Goal: Information Seeking & Learning: Learn about a topic

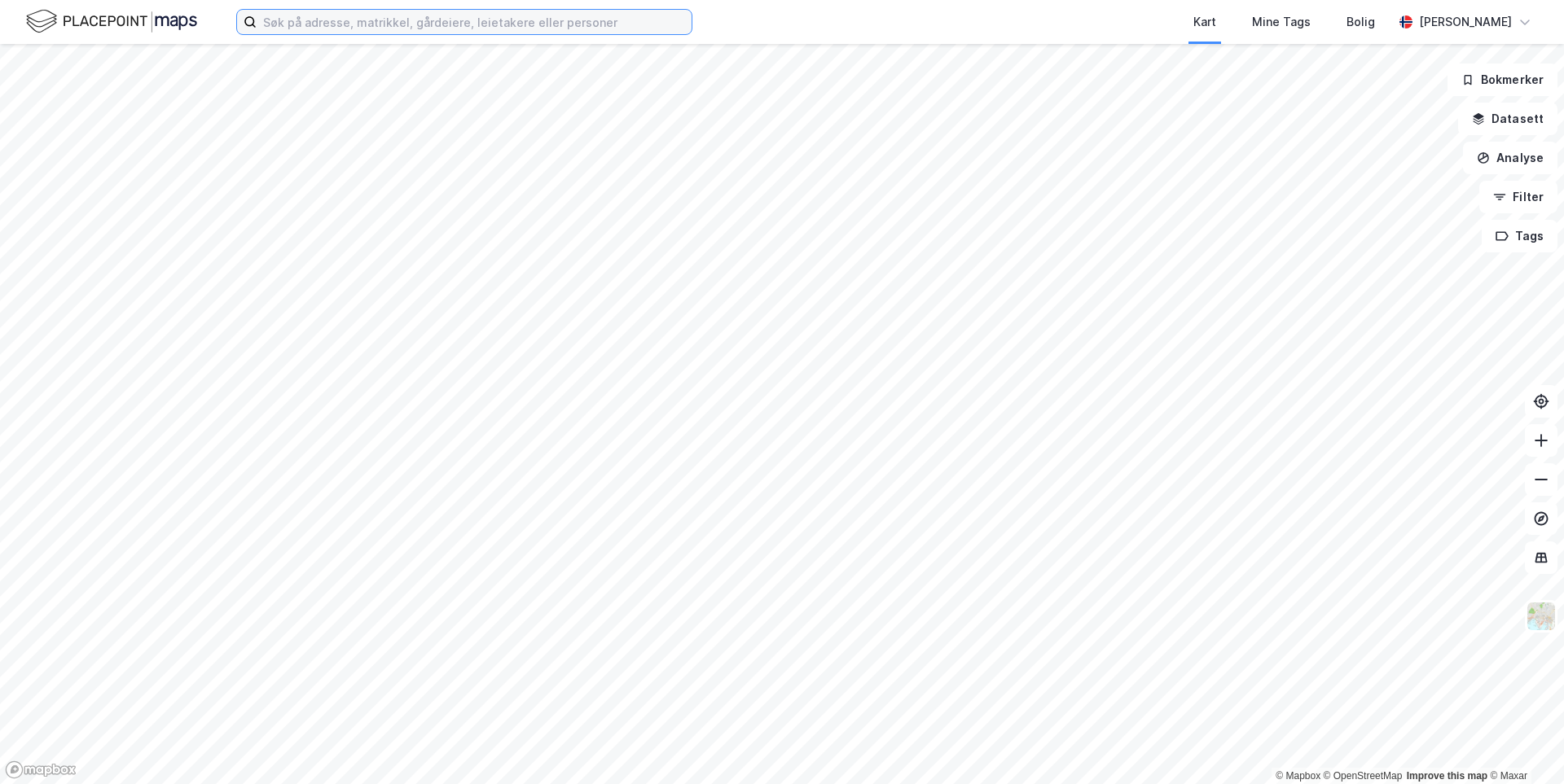
click at [308, 25] on input at bounding box center [473, 22] width 435 height 25
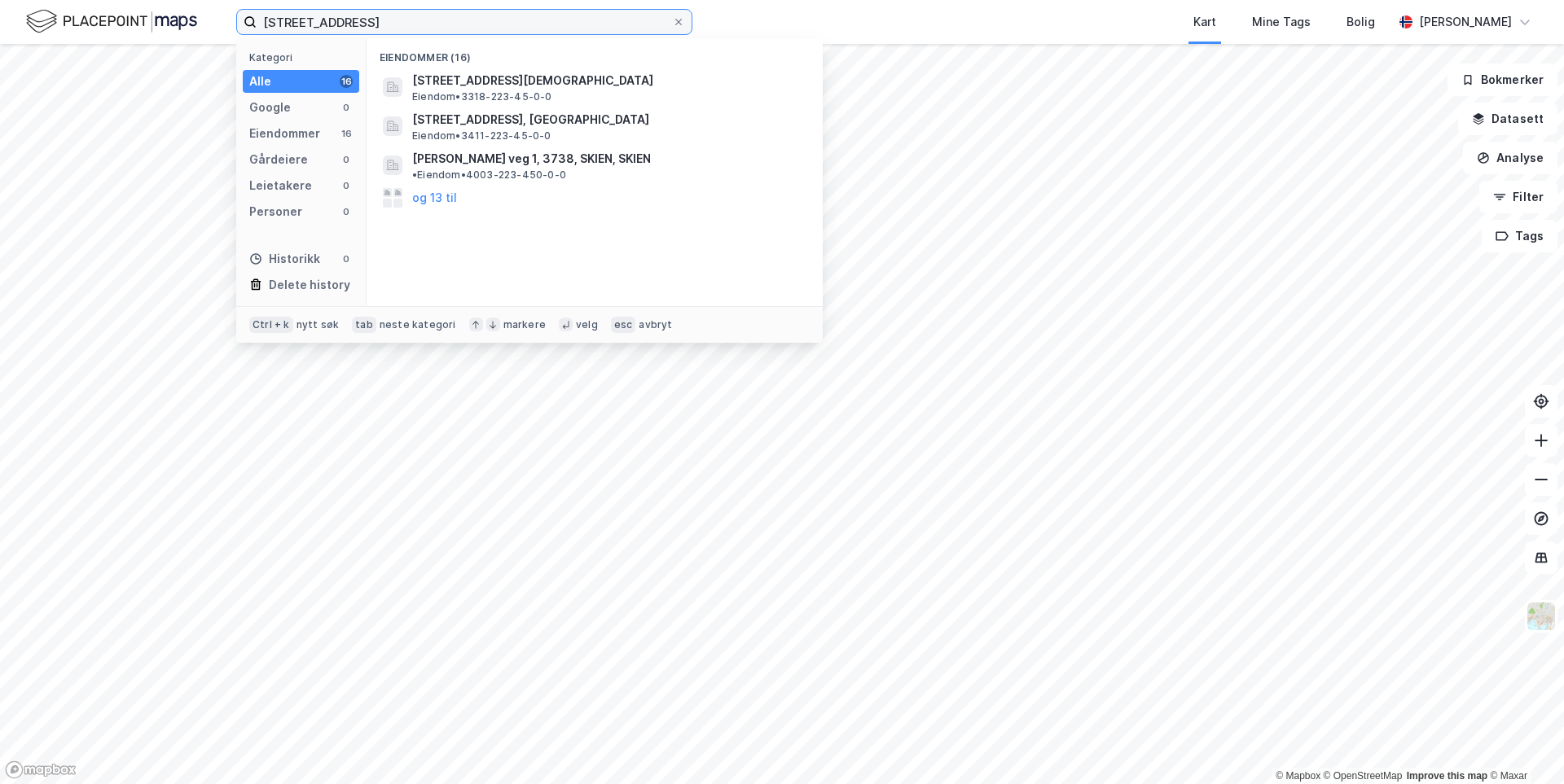
type input "[STREET_ADDRESS]"
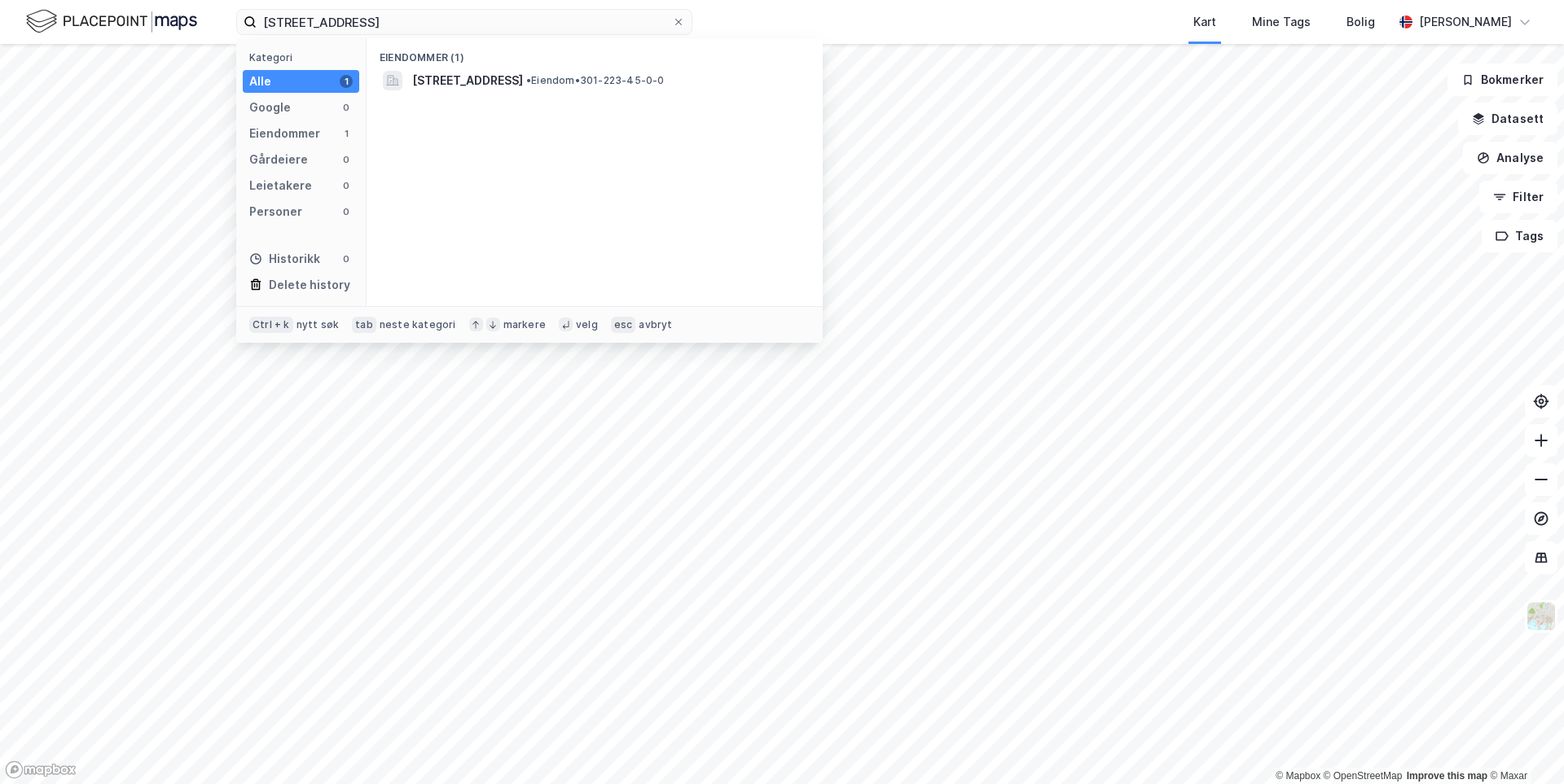
click at [557, 98] on div "Eiendommer (1) [STREET_ADDRESS] • Eiendom • 301-223-45-0-0" at bounding box center [594, 172] width 457 height 268
click at [556, 93] on div "[STREET_ADDRESS] • Eiendom • 301-223-45-0-0" at bounding box center [595, 80] width 430 height 26
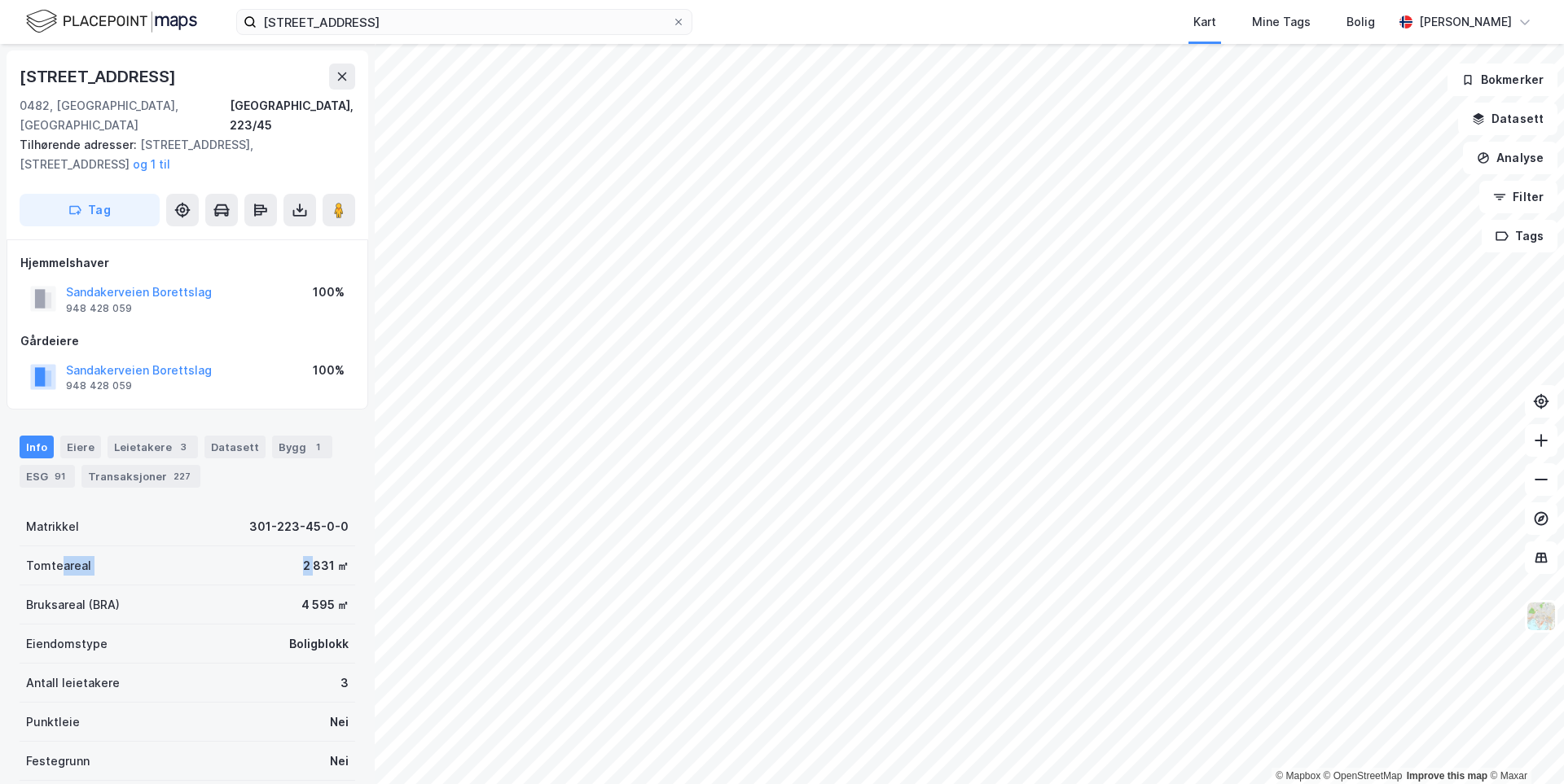
drag, startPoint x: 62, startPoint y: 549, endPoint x: 304, endPoint y: 544, distance: 242.1
click at [304, 547] on div "Tomteareal 2 831 ㎡" at bounding box center [188, 566] width 336 height 39
click at [304, 556] on div "2 831 ㎡" at bounding box center [326, 566] width 45 height 20
drag, startPoint x: 291, startPoint y: 540, endPoint x: 261, endPoint y: 540, distance: 30.0
click at [261, 540] on div "Sandakerveien 73 [GEOGRAPHIC_DATA], 223/45 Tilhørende adresser: [STREET_ADDRESS…" at bounding box center [188, 414] width 375 height 740
